Goal: Information Seeking & Learning: Learn about a topic

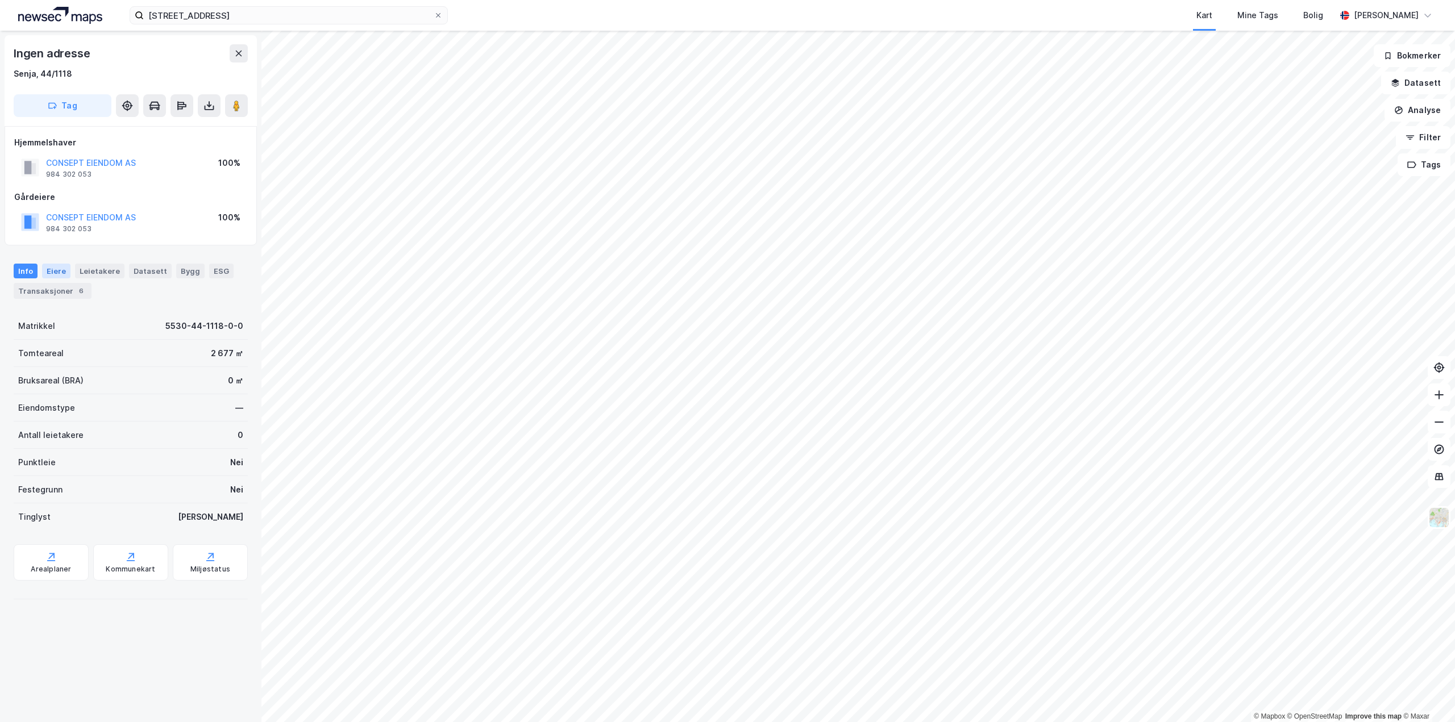
click at [56, 272] on div "Eiere" at bounding box center [56, 271] width 28 height 15
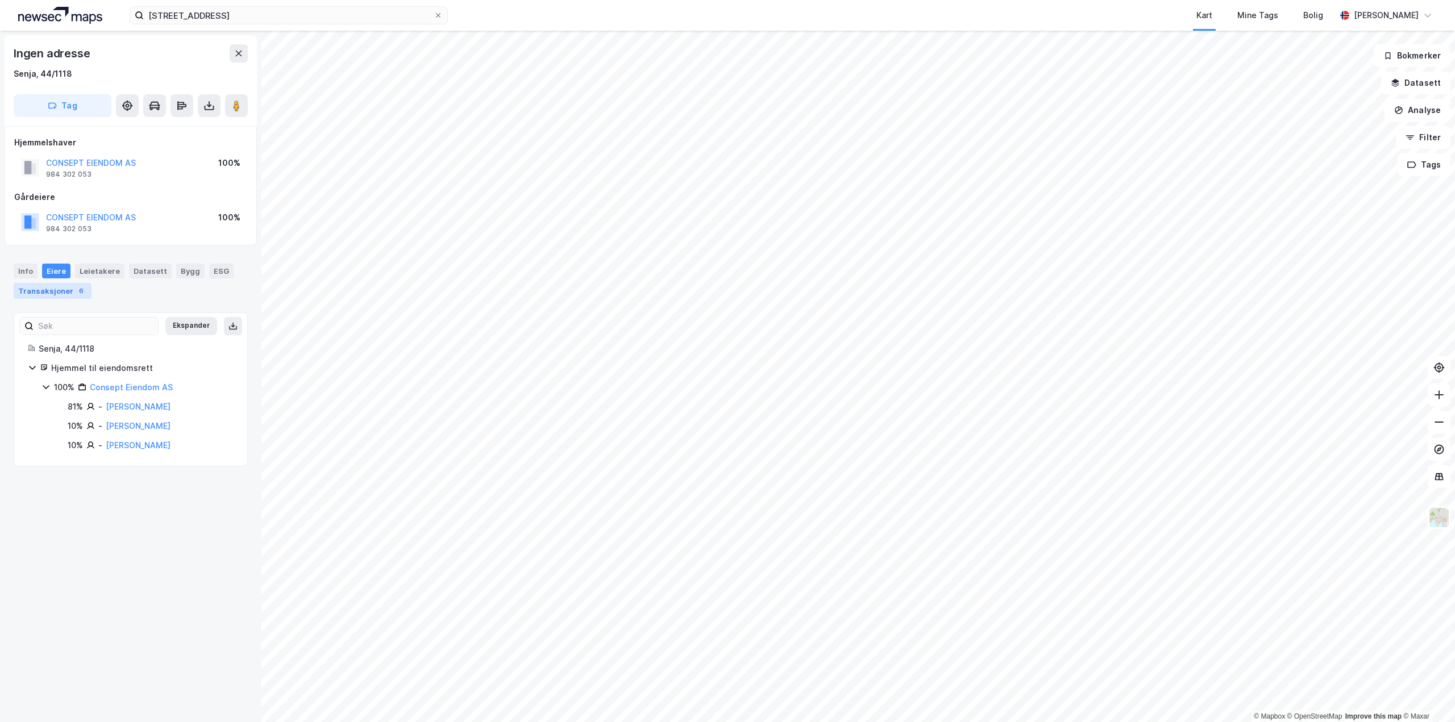
click at [63, 291] on div "Transaksjoner 6" at bounding box center [53, 291] width 78 height 16
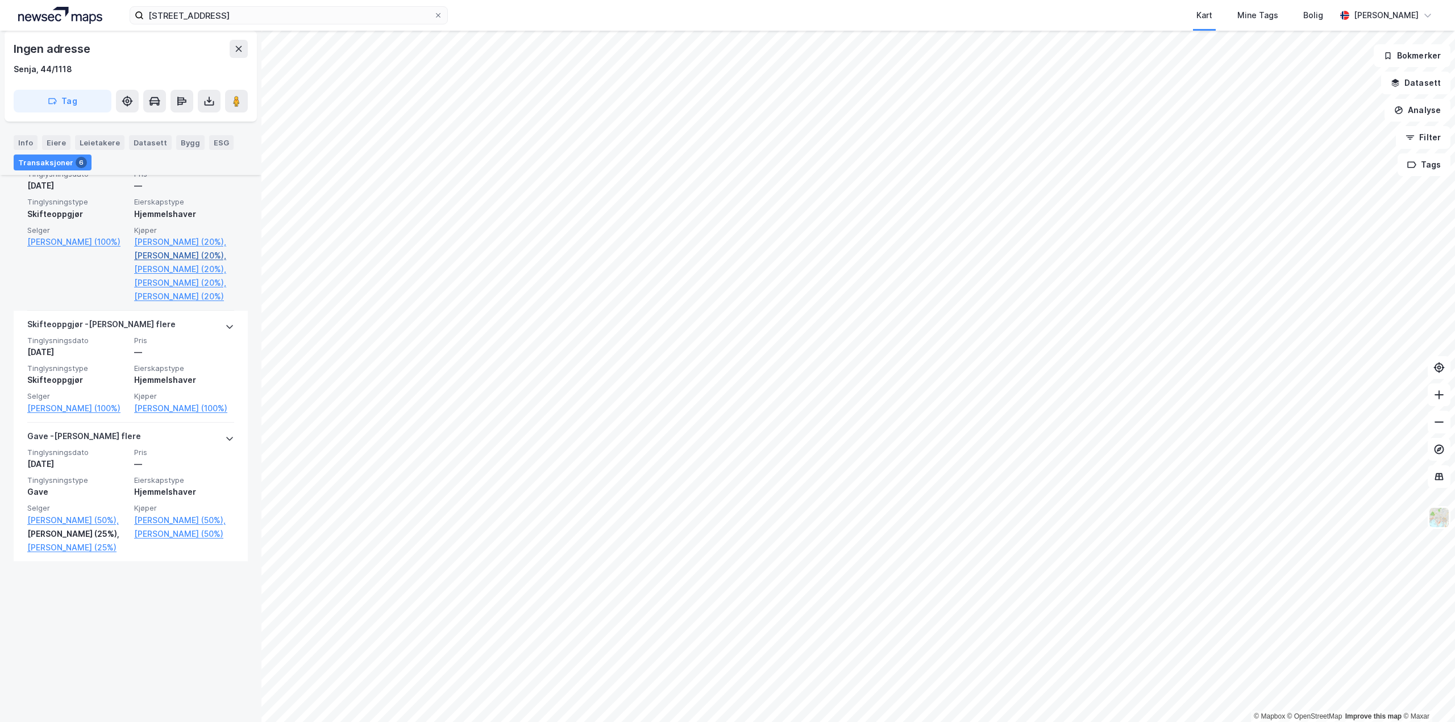
scroll to position [814, 0]
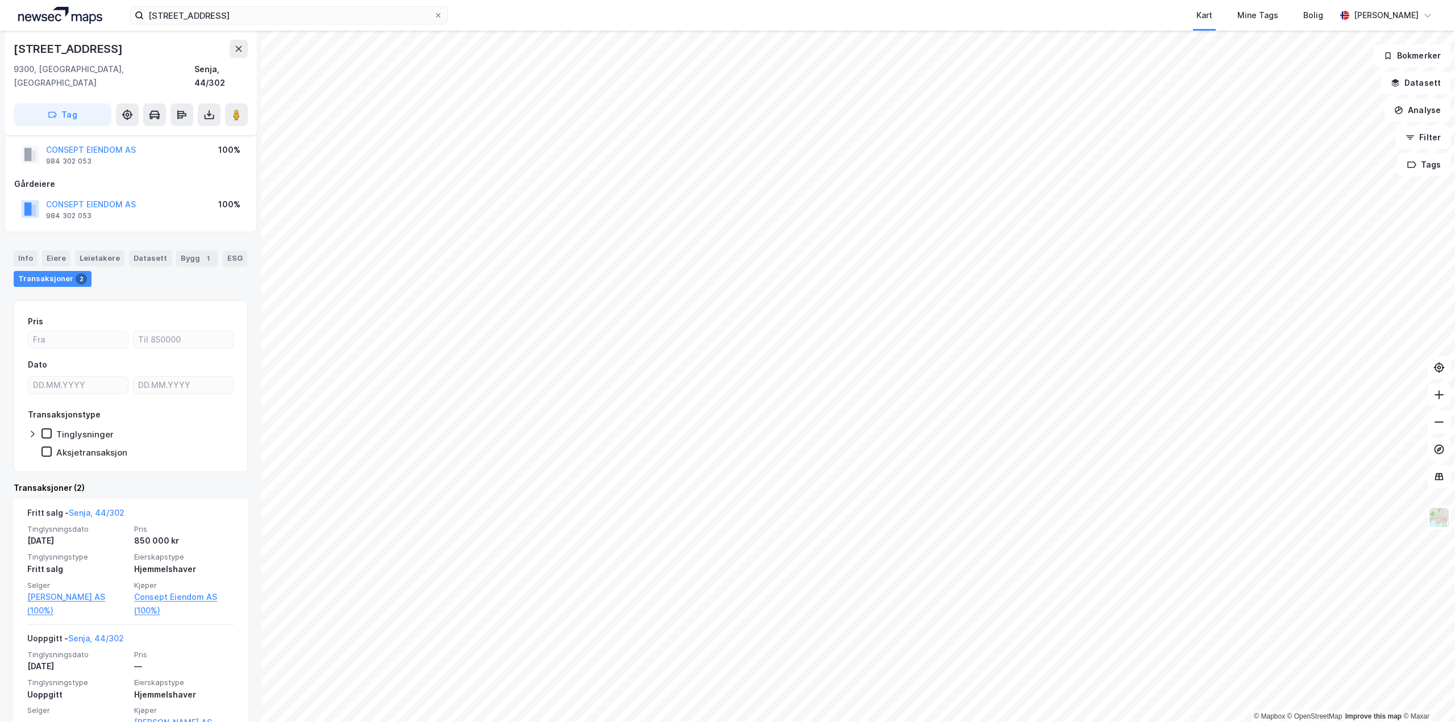
scroll to position [41, 0]
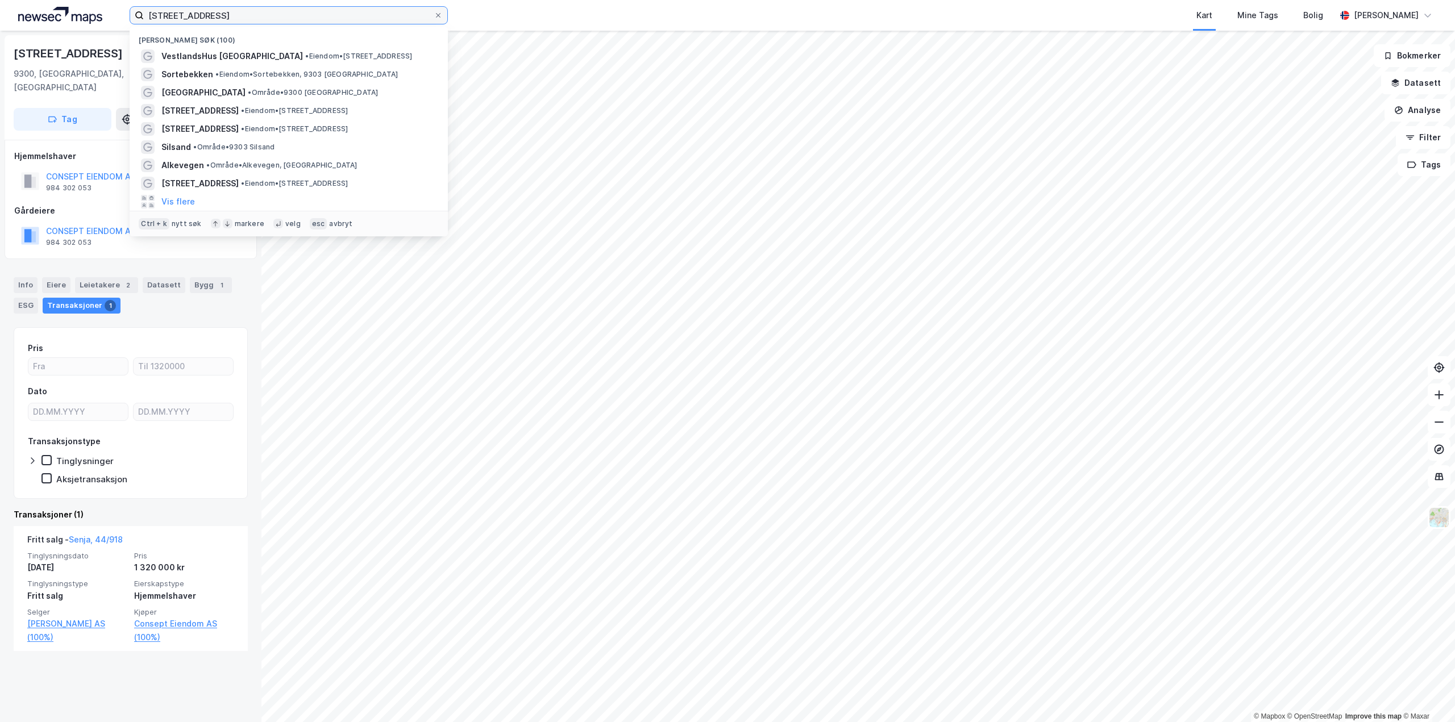
drag, startPoint x: 182, startPoint y: 13, endPoint x: 113, endPoint y: 15, distance: 69.9
click at [113, 15] on div "strandveien 118 Nylige søk (100) VestlandsHus [GEOGRAPHIC_DATA] • Eiendom • [ST…" at bounding box center [727, 15] width 1455 height 31
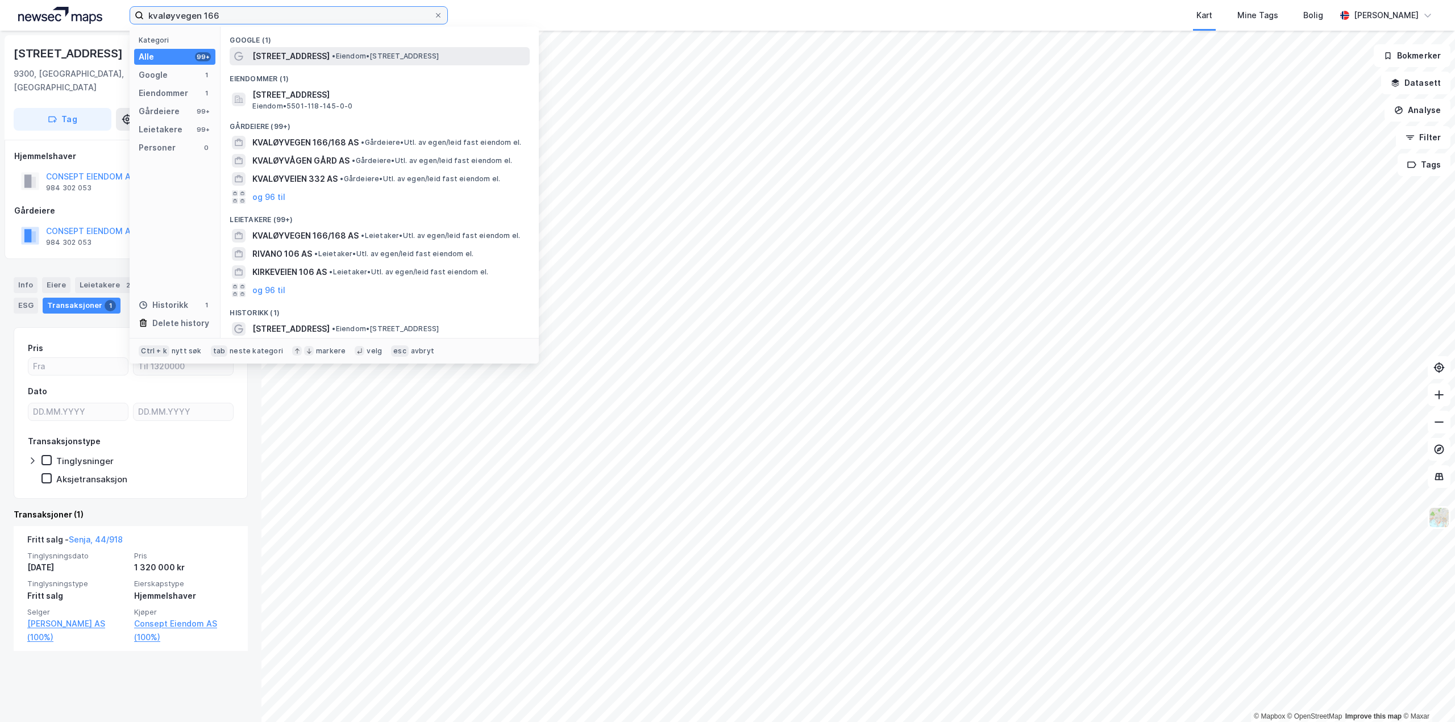
type input "kvaløyvegen 166"
click at [301, 53] on span "[STREET_ADDRESS]" at bounding box center [290, 56] width 77 height 14
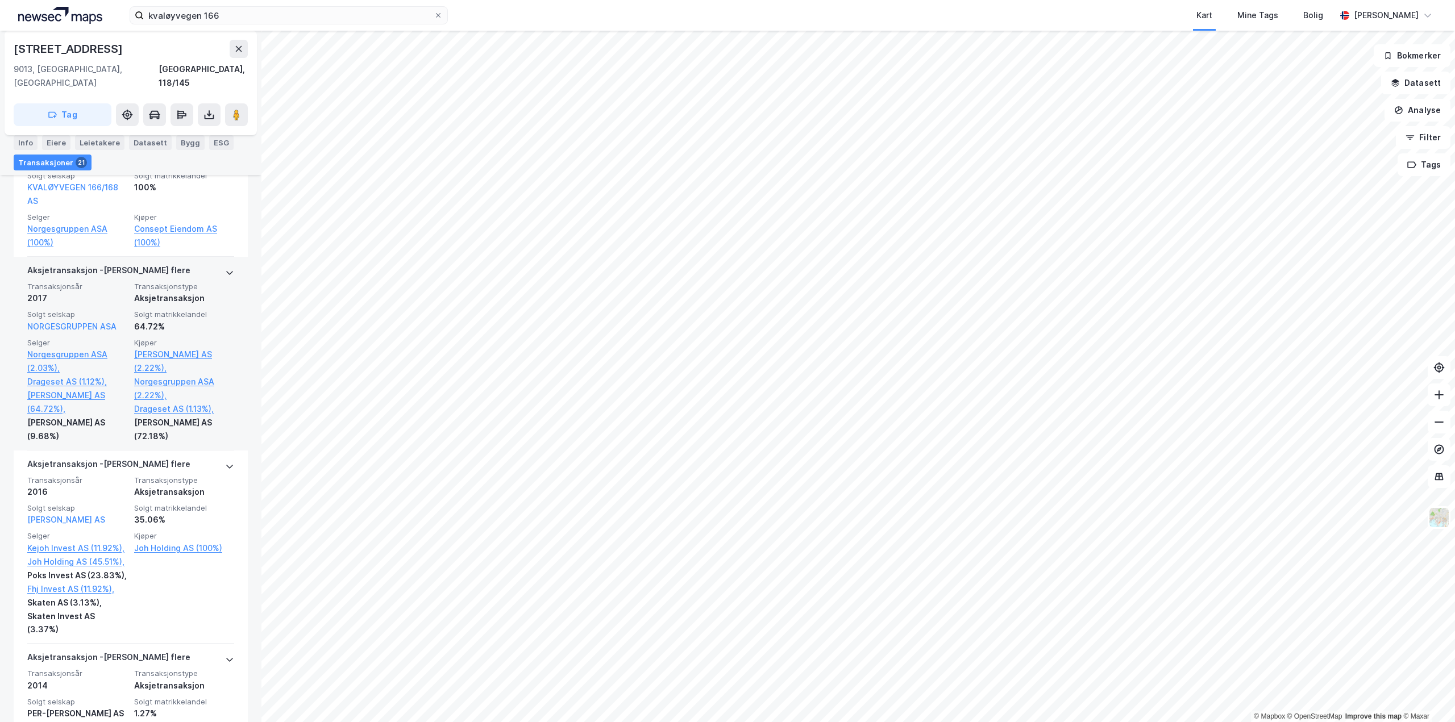
scroll to position [455, 0]
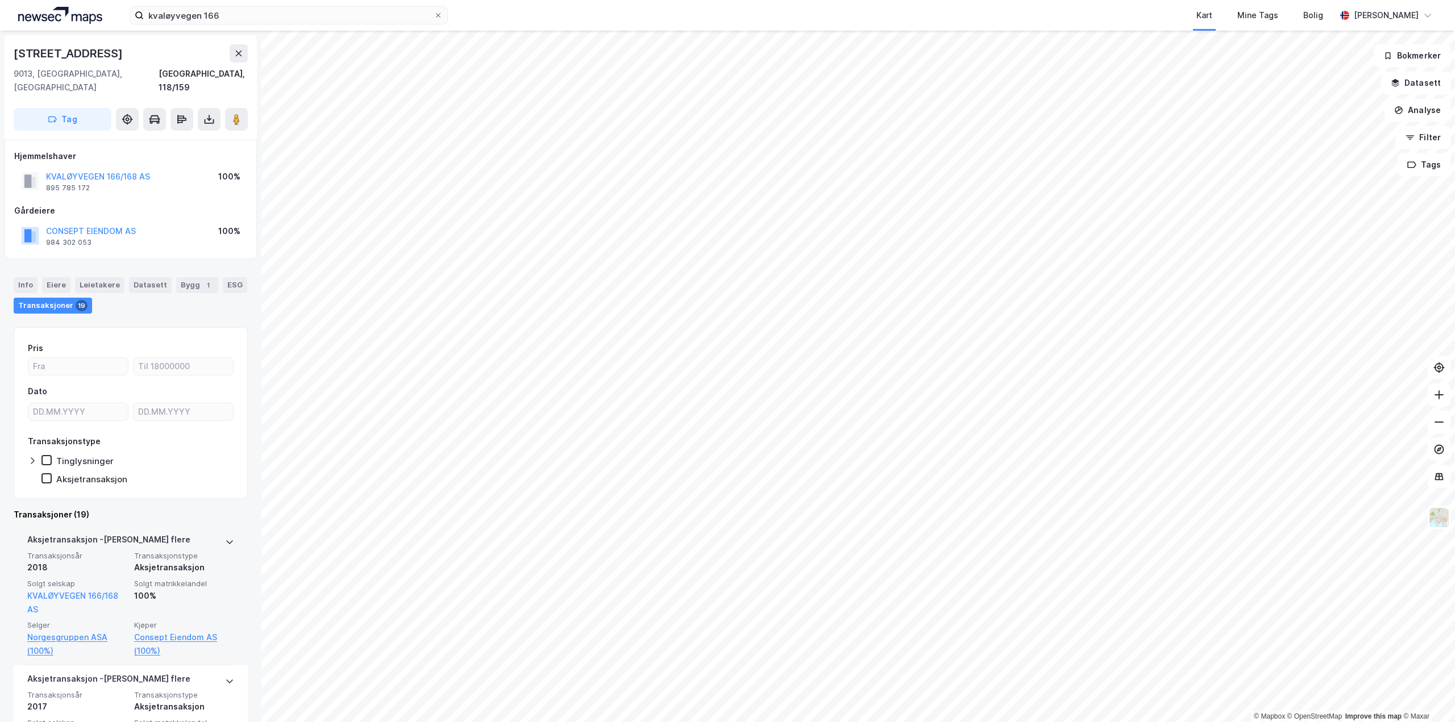
click at [228, 532] on div "Aksjetransaksjon - Gjelder flere Transaksjonsår 2018 Transaksjonstype Aksjetran…" at bounding box center [131, 595] width 234 height 139
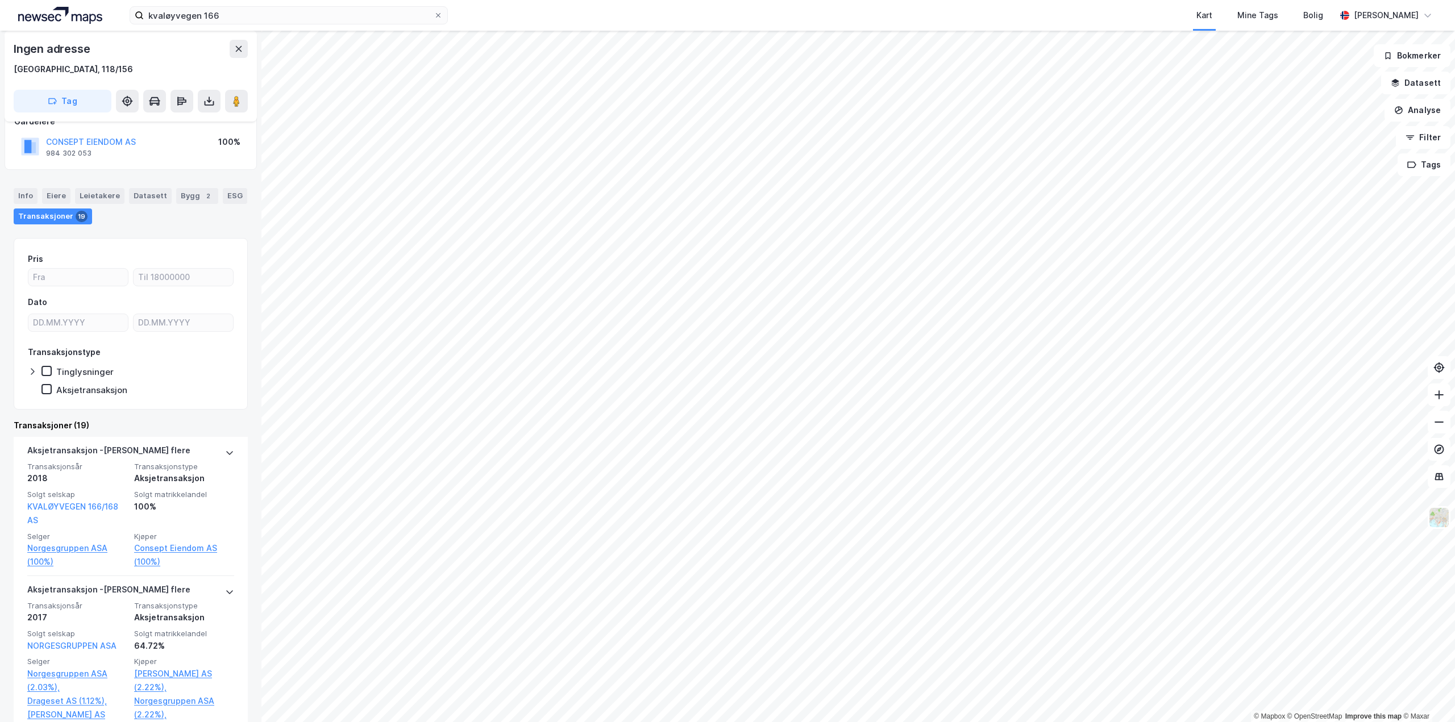
scroll to position [152, 0]
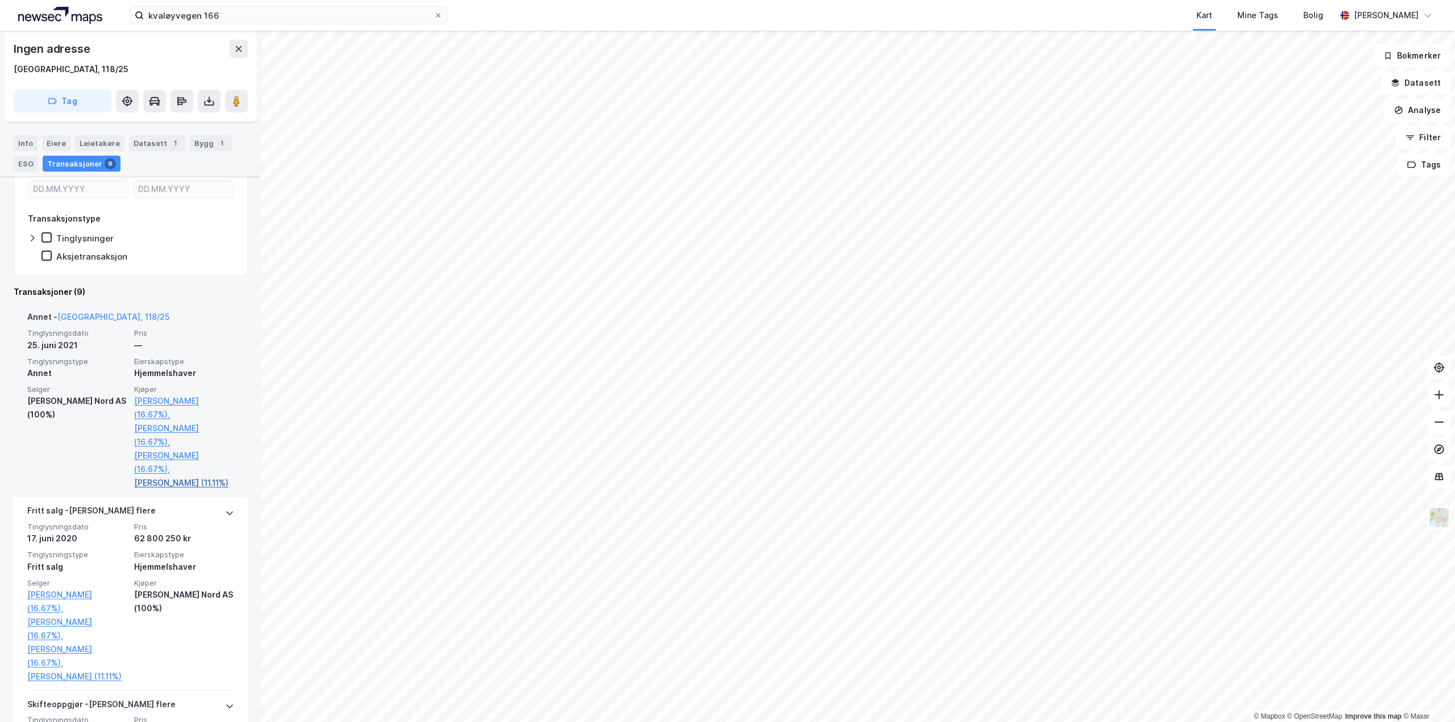
scroll to position [227, 0]
